Goal: Information Seeking & Learning: Learn about a topic

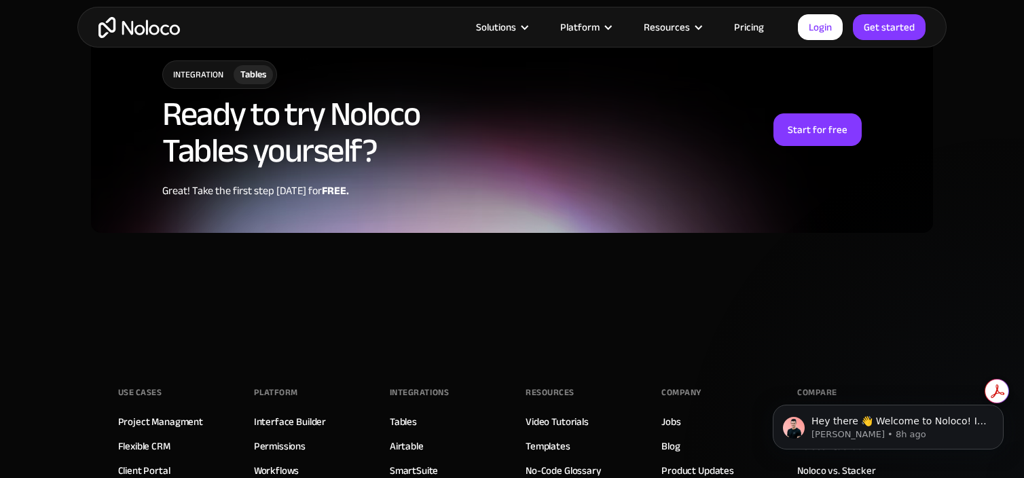
scroll to position [3438, 0]
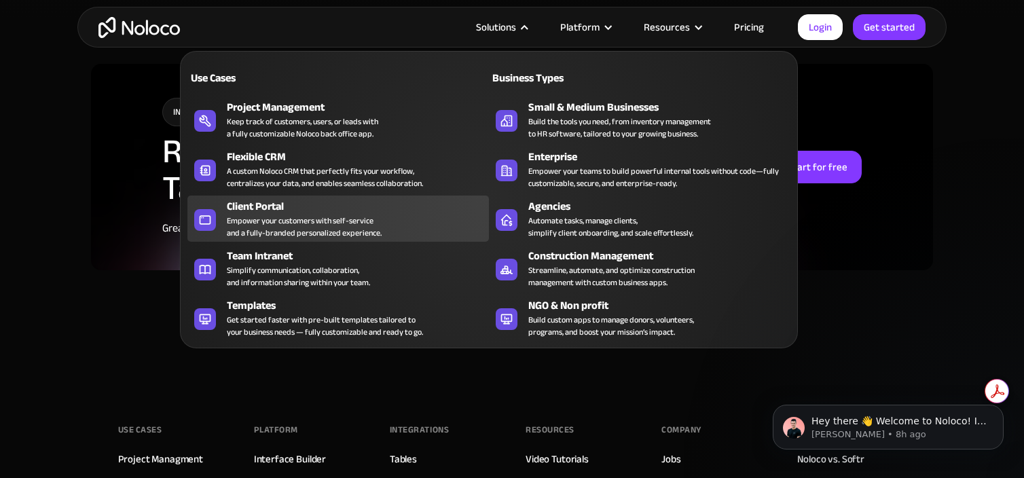
click at [298, 221] on div "Empower your customers with self-service and a fully-branded personalized exper…" at bounding box center [304, 227] width 155 height 24
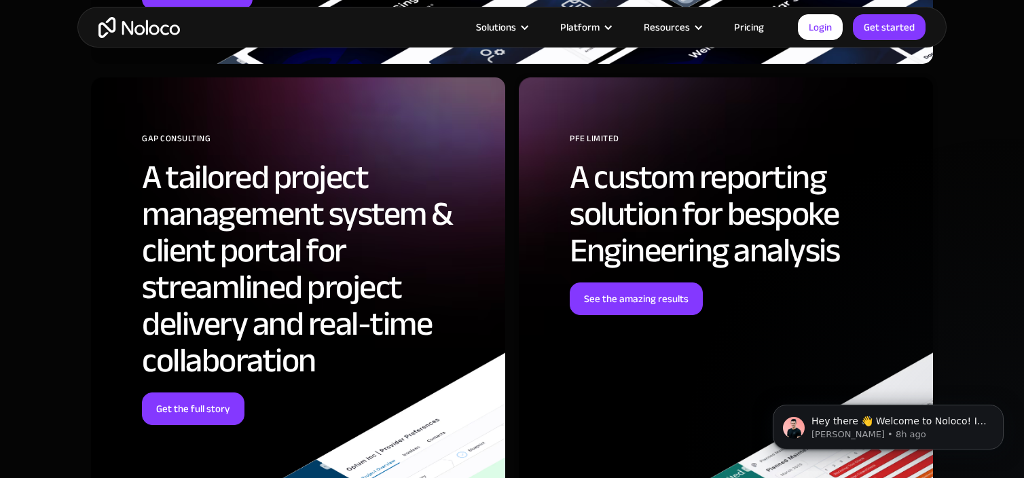
scroll to position [4409, 0]
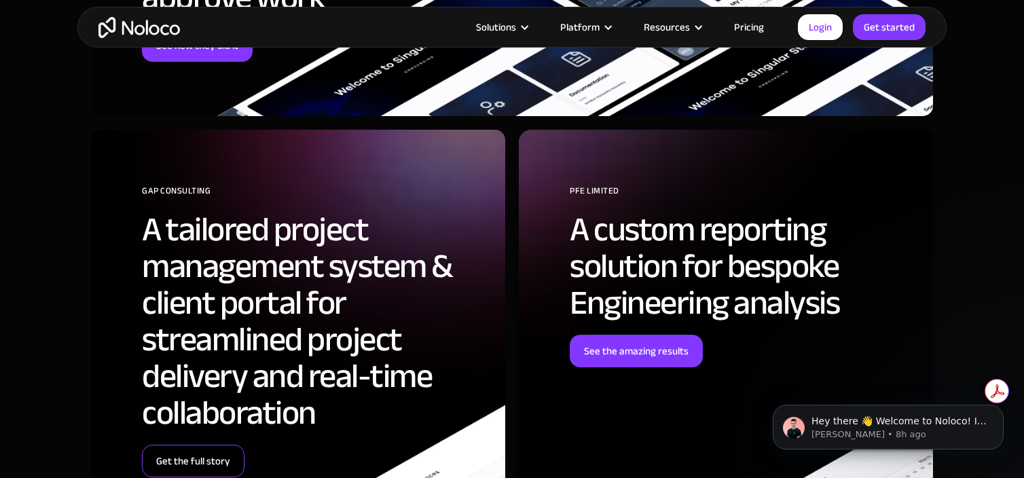
click at [190, 461] on link "Get the full story" at bounding box center [193, 461] width 103 height 33
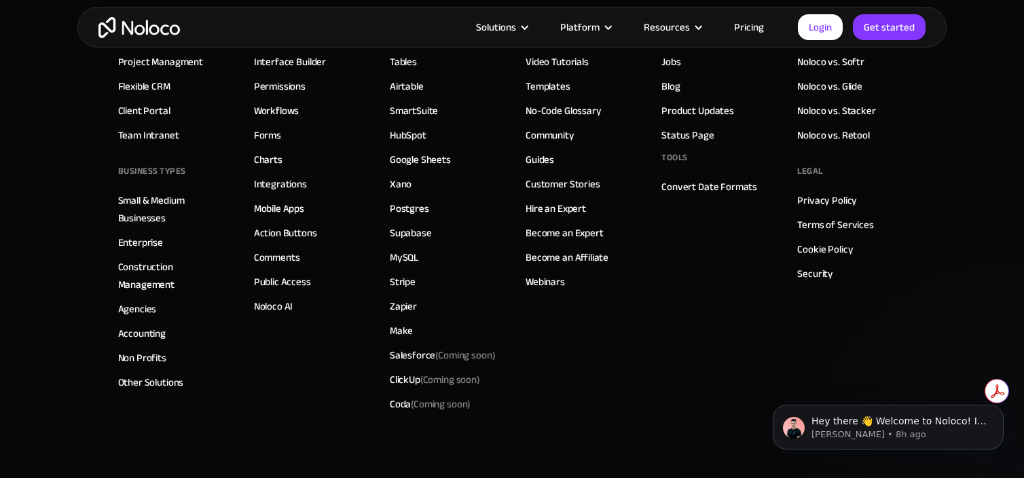
scroll to position [6190, 0]
